Goal: Navigation & Orientation: Find specific page/section

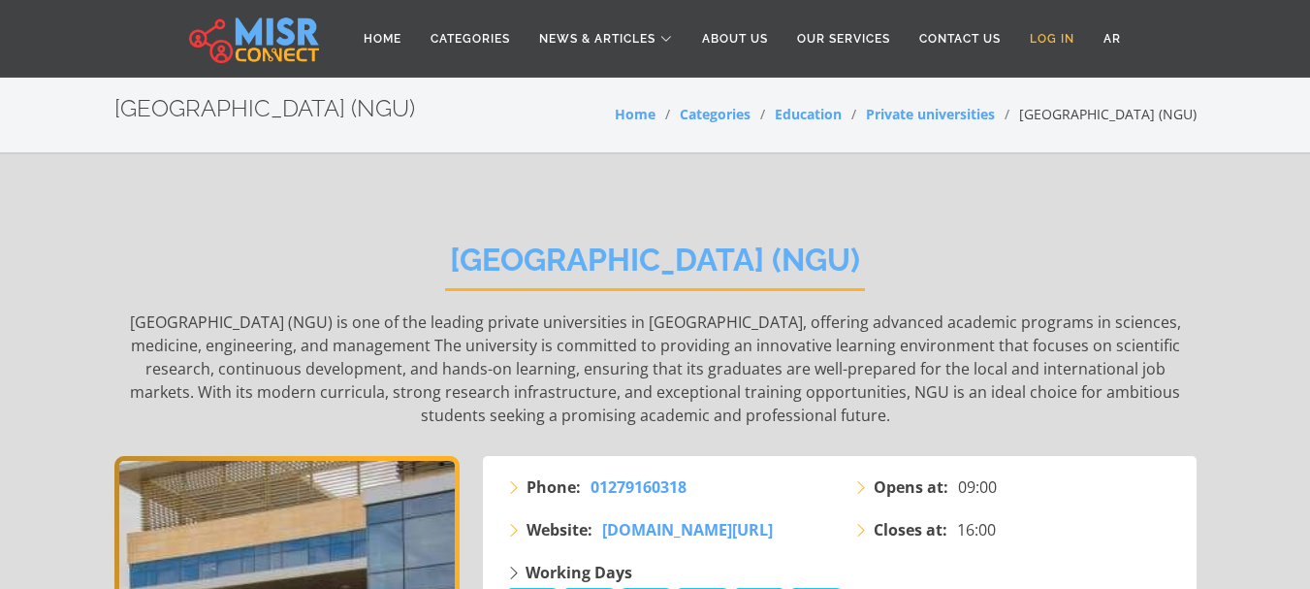
click at [1051, 41] on link "Log in" at bounding box center [1052, 38] width 74 height 37
click at [628, 113] on link "Home" at bounding box center [635, 114] width 41 height 18
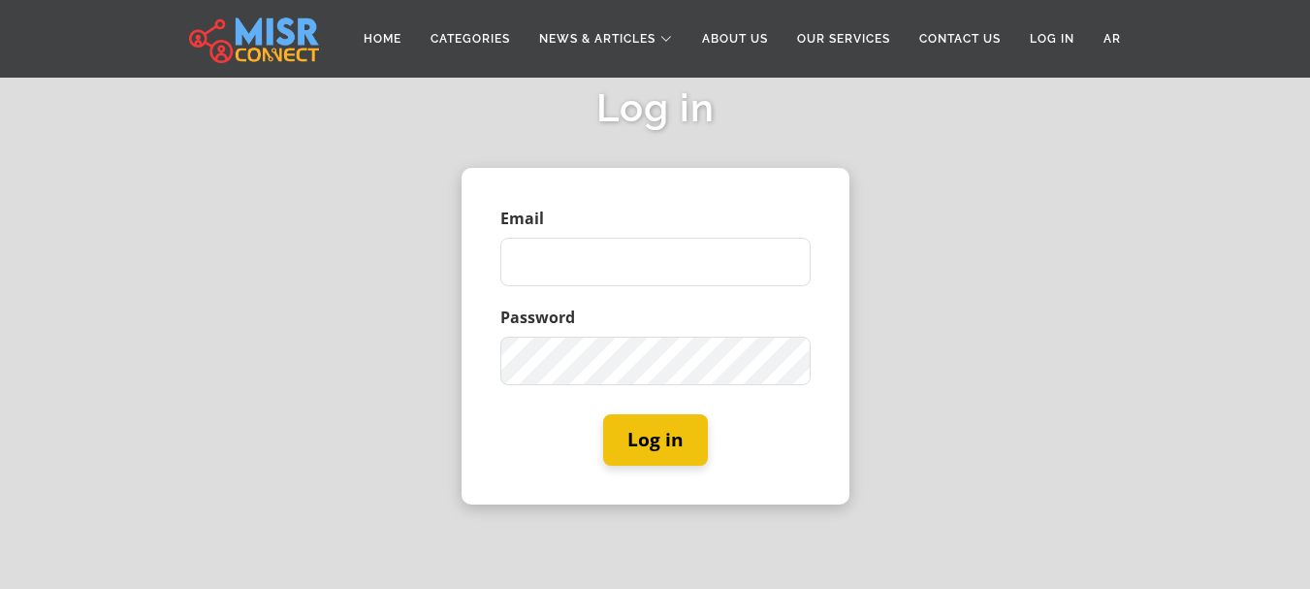
click at [1050, 114] on div "Log in Email Password Log in" at bounding box center [655, 294] width 1310 height 589
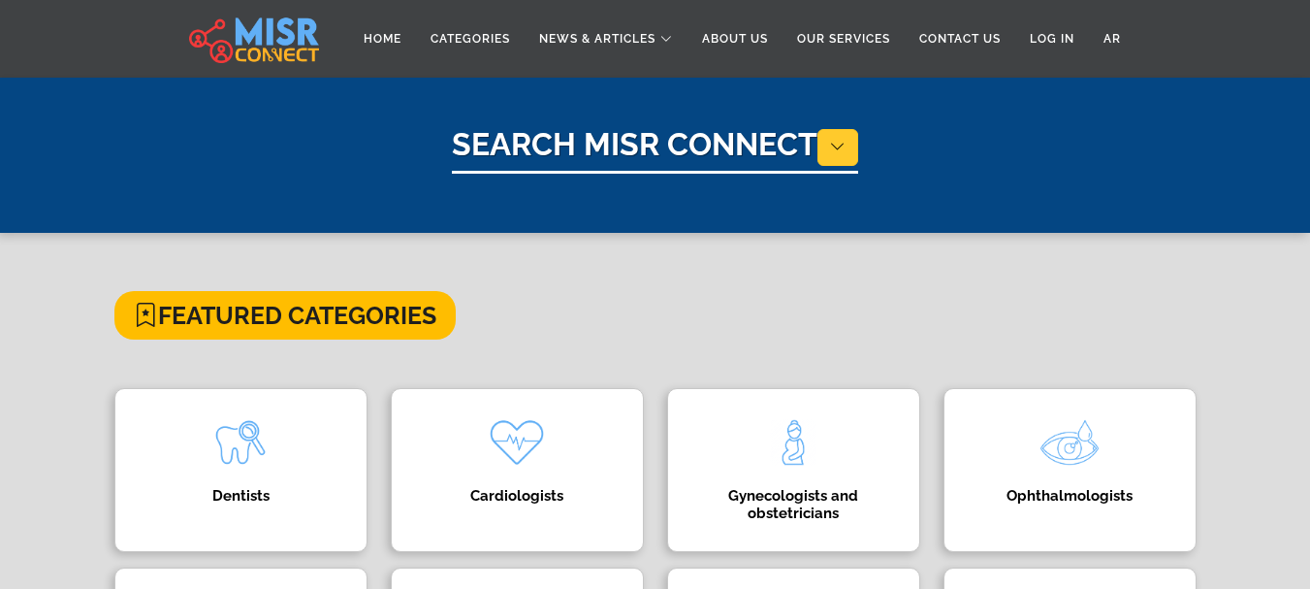
click at [840, 152] on icon at bounding box center [838, 147] width 16 height 18
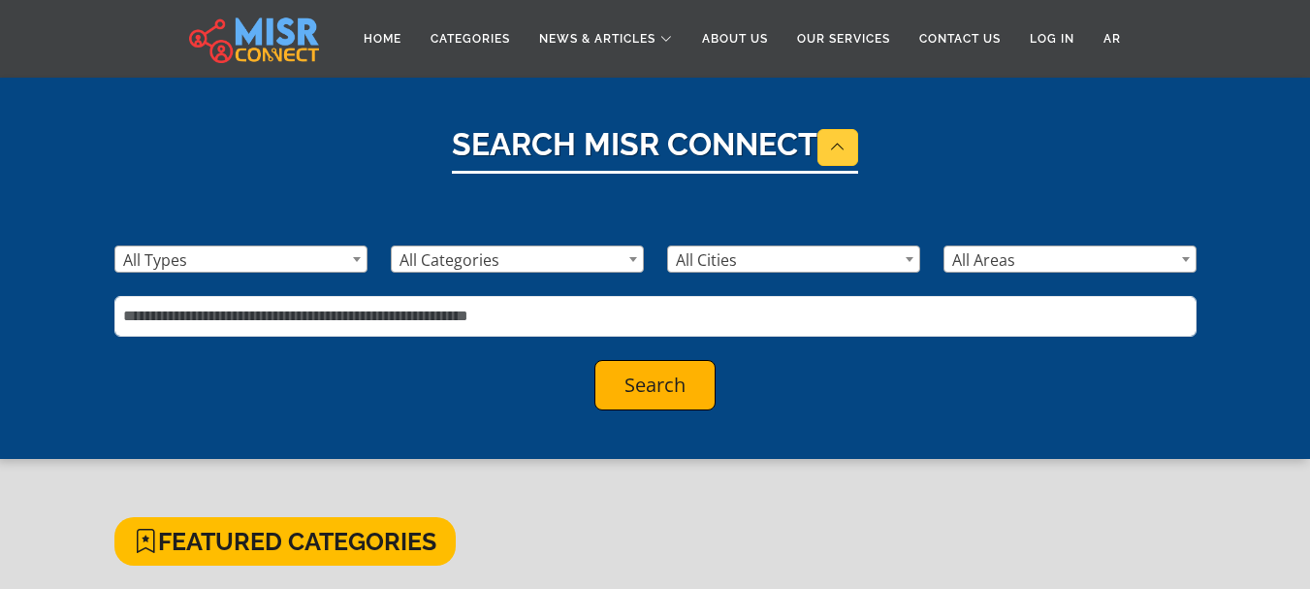
click at [840, 152] on icon at bounding box center [838, 147] width 16 height 18
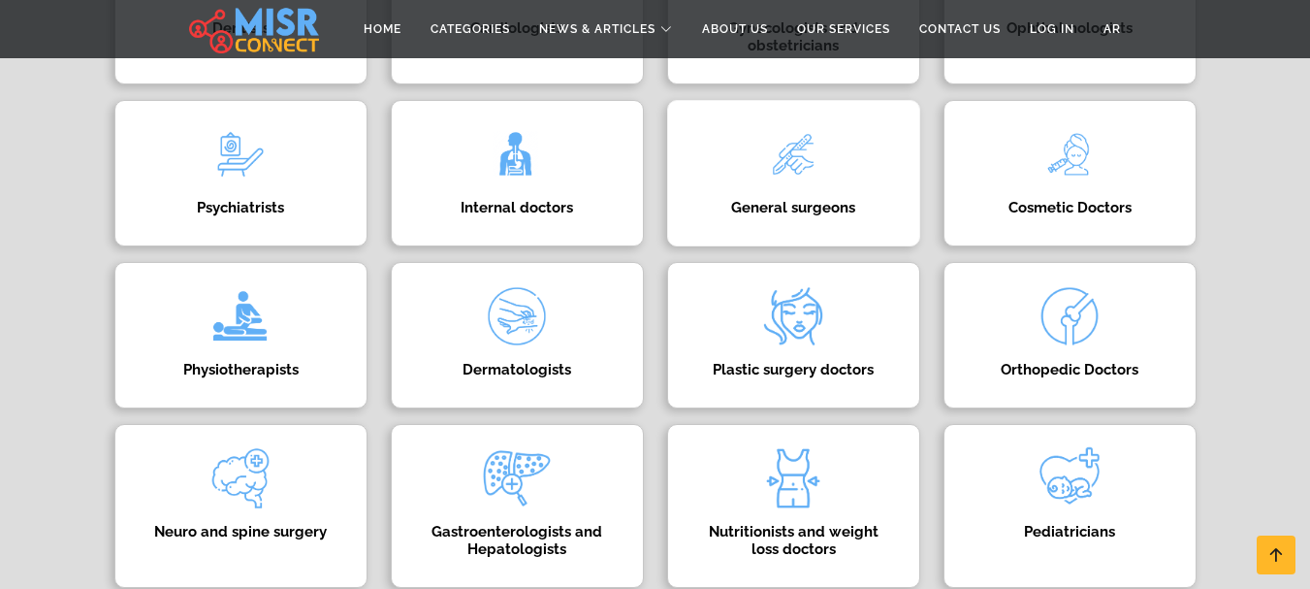
scroll to position [485, 0]
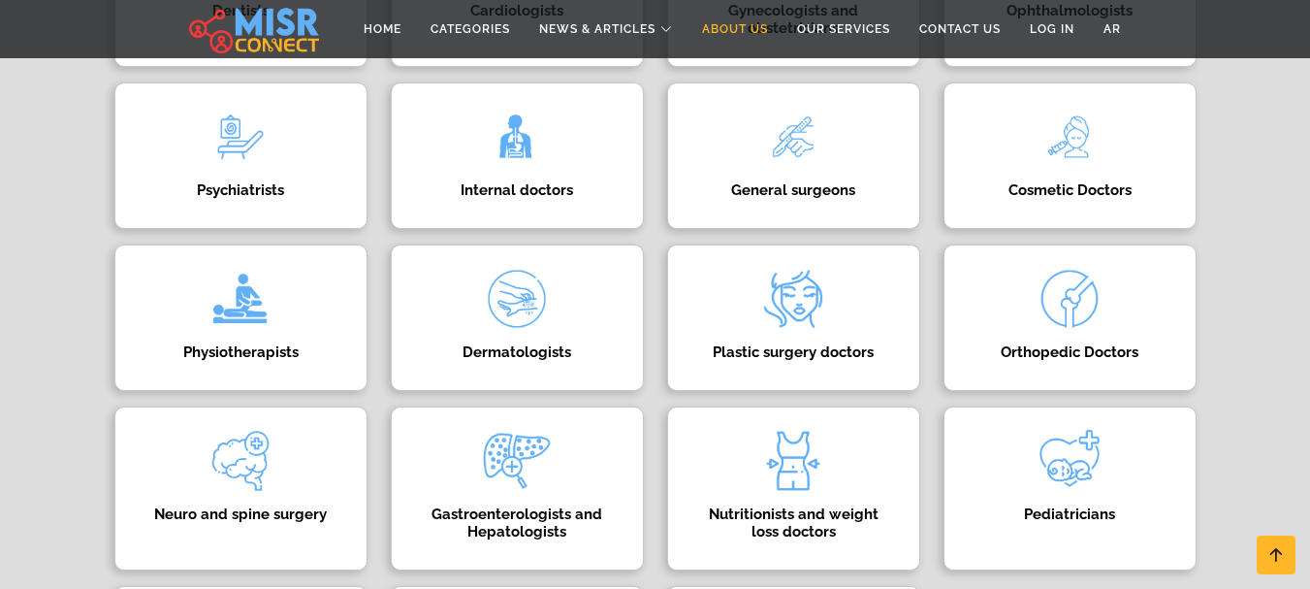
click at [720, 26] on link "About Us" at bounding box center [735, 29] width 95 height 37
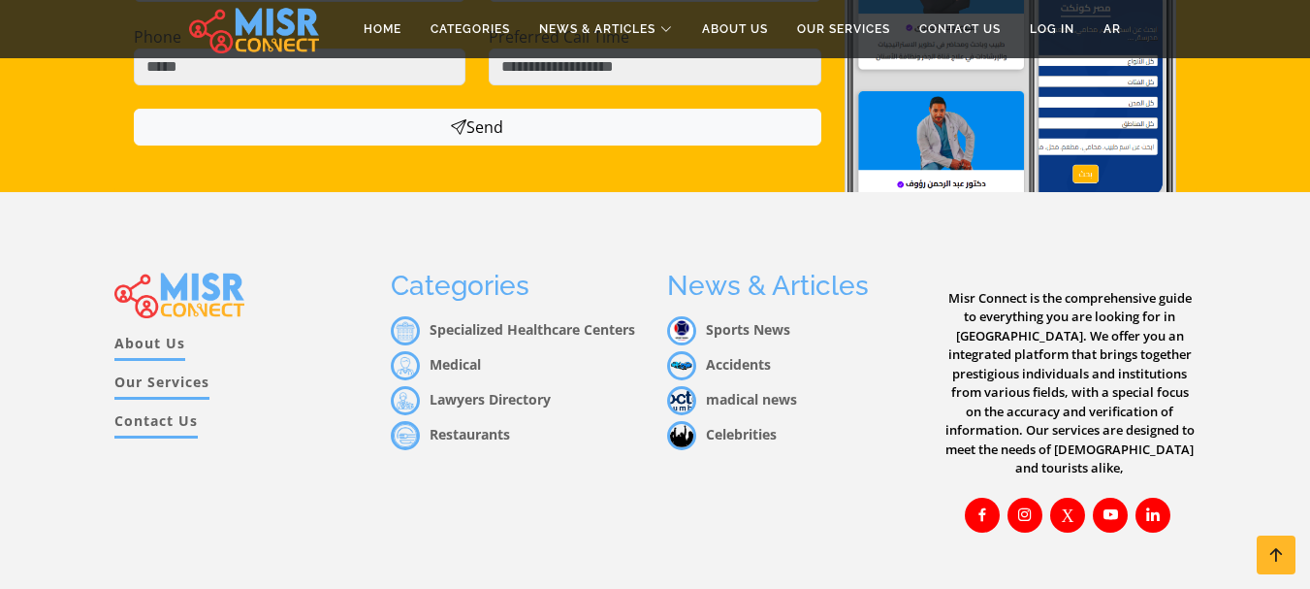
scroll to position [1203, 0]
